Goal: Obtain resource: Download file/media

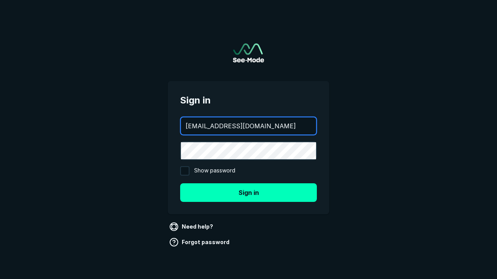
type input "aws+playwright@see-mode.com"
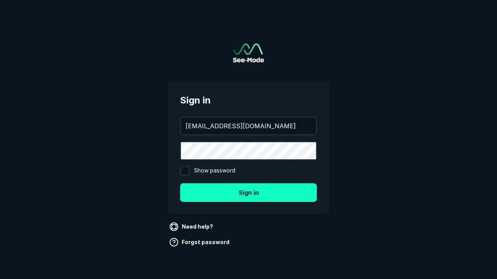
click at [248, 192] on button "Sign in" at bounding box center [248, 192] width 137 height 19
